Goal: Book appointment/travel/reservation

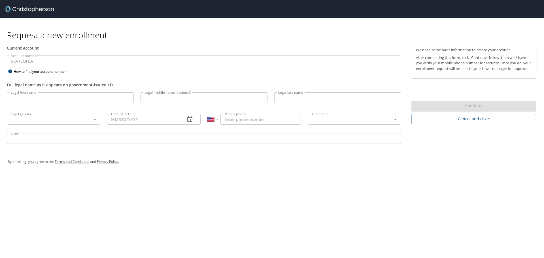
select select "US"
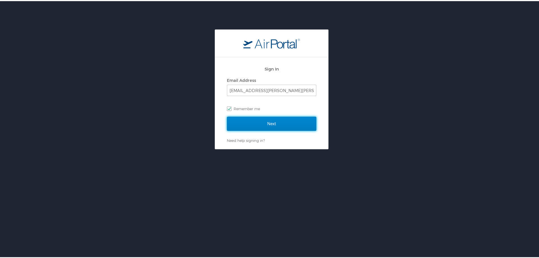
click at [269, 123] on input "Next" at bounding box center [271, 123] width 89 height 14
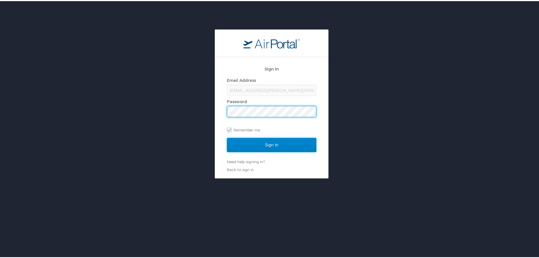
click at [273, 145] on input "Sign In" at bounding box center [271, 144] width 89 height 14
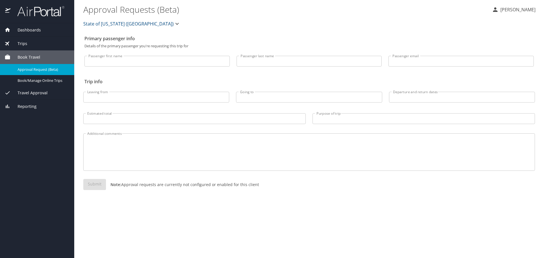
click at [29, 32] on span "Dashboards" at bounding box center [25, 30] width 30 height 6
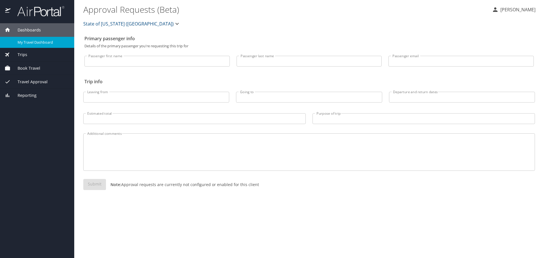
click at [29, 44] on span "My Travel Dashboard" at bounding box center [43, 42] width 50 height 5
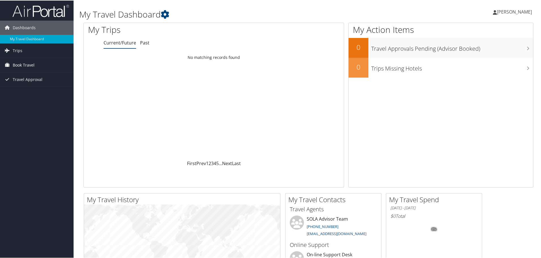
click at [27, 67] on span "Book Travel" at bounding box center [24, 64] width 22 height 14
click at [42, 76] on link "Agent Booking Request" at bounding box center [37, 76] width 74 height 8
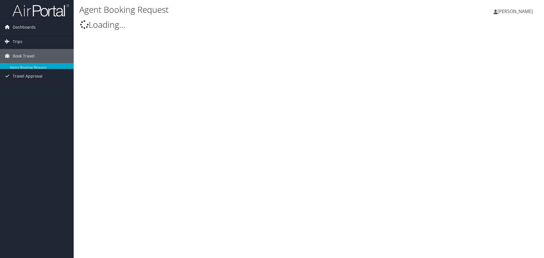
type input "[PERSON_NAME]"
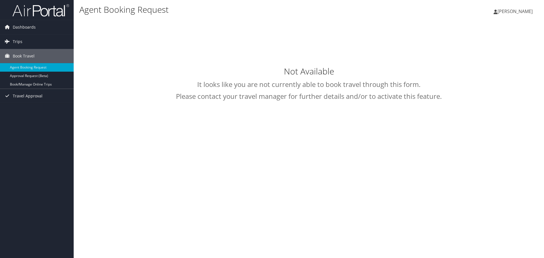
select select "[EMAIL_ADDRESS][DOMAIN_NAME]"
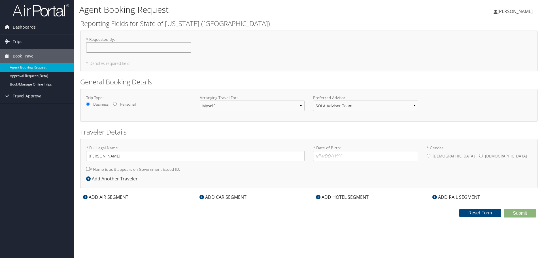
click at [114, 49] on input "* Requested By : Required" at bounding box center [138, 47] width 105 height 10
type input "[PERSON_NAME]"
click at [336, 112] on div "Preferred Advisor SOLA Advisor Team You must select an Advisor" at bounding box center [366, 105] width 114 height 21
click at [339, 107] on select "SOLA Advisor Team" at bounding box center [365, 106] width 105 height 10
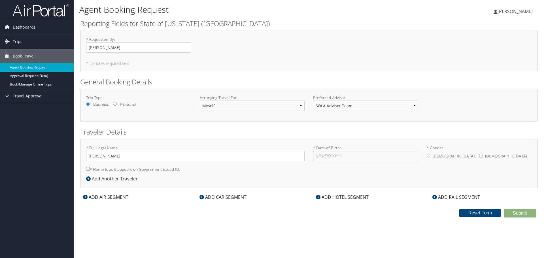
click at [334, 155] on input "* Date of Birth: Invalid Date" at bounding box center [365, 156] width 105 height 10
type input "04/17/1997"
click at [485, 156] on label "Female" at bounding box center [506, 156] width 42 height 11
click at [479, 156] on input "* Gender: Male Female" at bounding box center [481, 156] width 4 height 4
radio input "true"
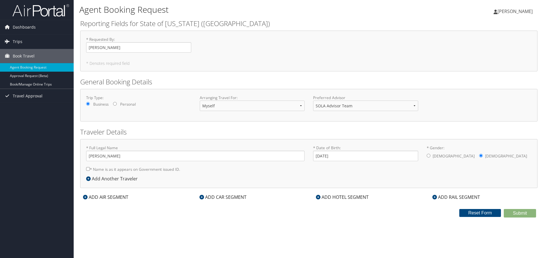
click at [109, 198] on div "ADD AIR SEGMENT" at bounding box center [105, 197] width 51 height 7
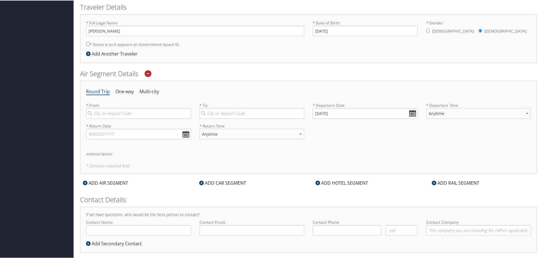
scroll to position [134, 0]
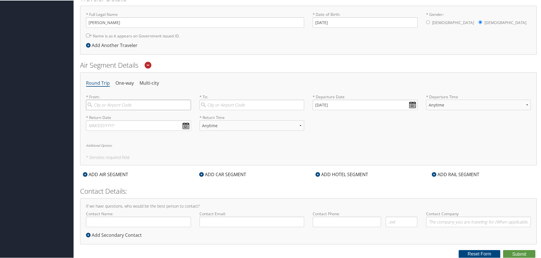
click at [112, 104] on input "search" at bounding box center [138, 104] width 105 height 10
click at [114, 116] on div "Baton Rouge (BTR LA)" at bounding box center [139, 115] width 97 height 7
click at [114, 110] on input "BTR" at bounding box center [138, 104] width 105 height 10
type input "Baton Rouge (BTR LA)"
click at [209, 100] on input "search" at bounding box center [252, 104] width 105 height 10
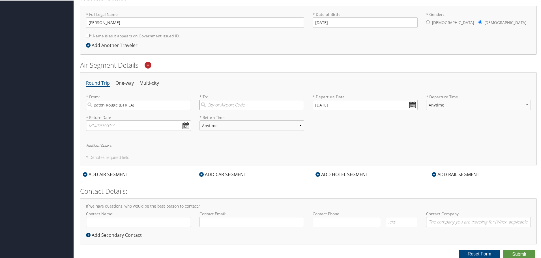
type input "R"
click at [216, 135] on div "City" at bounding box center [252, 137] width 97 height 7
click at [216, 110] on input "DC" at bounding box center [252, 104] width 105 height 10
type input "Washington (DCA DC)"
click at [411, 104] on input "09/29/2025" at bounding box center [365, 104] width 105 height 10
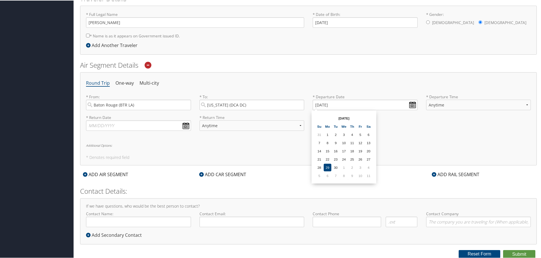
click at [373, 117] on div "Sep 2025 Su Mo Tu We Th Fr Sa 31 1 2 3 4 5 6 7 8 9 10 11 12 13 14 15 16 17 18 1…" at bounding box center [344, 146] width 60 height 69
click at [369, 117] on th at bounding box center [369, 118] width 8 height 8
click at [318, 152] on td "9" at bounding box center [320, 151] width 8 height 8
type input "11/09/2025"
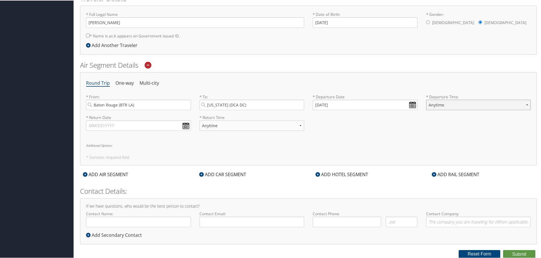
click at [491, 103] on select "Anytime Early Morning (5AM-7AM) Morning (7AM-12PM) Afternoon (12PM-5PM) Evening…" at bounding box center [478, 104] width 105 height 10
drag, startPoint x: 362, startPoint y: 132, endPoint x: 349, endPoint y: 131, distance: 13.1
click at [362, 132] on div "* Return Date Dates must be valid * Return Time Anytime Early Morning (5AM-7AM)…" at bounding box center [309, 124] width 454 height 21
click at [183, 125] on input "text" at bounding box center [138, 125] width 105 height 10
click at [147, 137] on th at bounding box center [143, 138] width 8 height 8
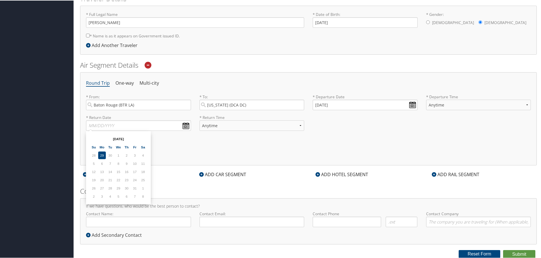
click at [147, 137] on th at bounding box center [143, 138] width 8 height 8
click at [116, 171] on td "12" at bounding box center [119, 171] width 8 height 8
type input "11/12/2025"
click at [269, 127] on select "Anytime Early Morning (5AM-7AM) Morning (7AM-12PM) Afternoon (12PM-5PM) Evening…" at bounding box center [252, 125] width 105 height 10
select select "5PM-10PM"
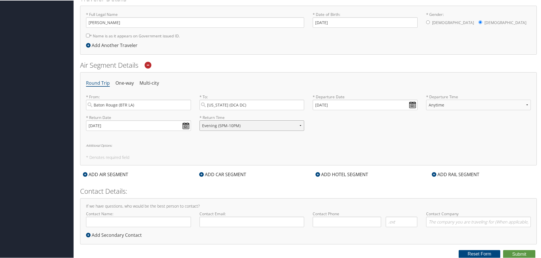
click at [200, 120] on select "Anytime Early Morning (5AM-7AM) Morning (7AM-12PM) Afternoon (12PM-5PM) Evening…" at bounding box center [252, 125] width 105 height 10
click at [524, 249] on button "Submit" at bounding box center [519, 253] width 32 height 8
click at [86, 35] on input "* Name is as it appears on Government issued ID." at bounding box center [88, 35] width 4 height 4
checkbox input "true"
click at [513, 252] on button "Submit" at bounding box center [519, 253] width 32 height 8
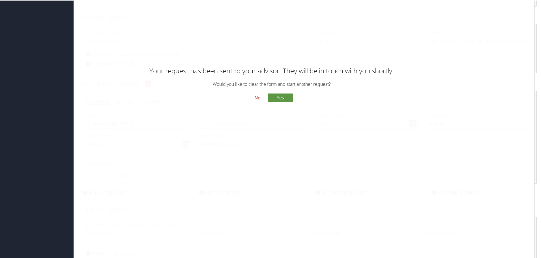
scroll to position [106, 0]
click at [258, 97] on button "No" at bounding box center [257, 98] width 15 height 10
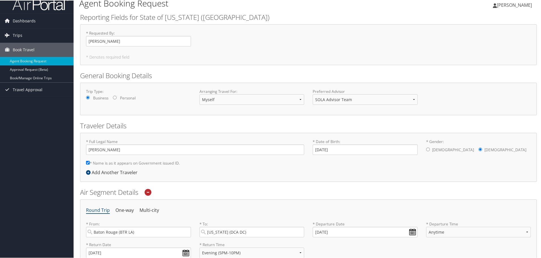
scroll to position [0, 0]
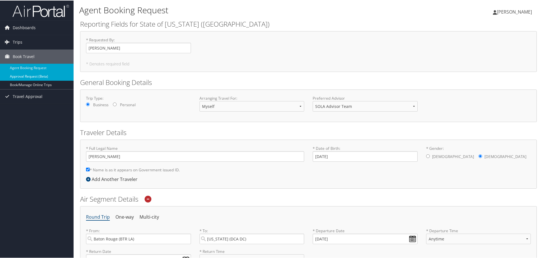
click at [40, 76] on link "Approval Request (Beta)" at bounding box center [37, 76] width 74 height 8
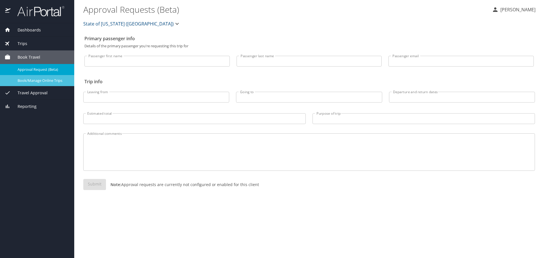
click at [36, 78] on span "Book/Manage Online Trips" at bounding box center [43, 80] width 50 height 5
